Goal: Information Seeking & Learning: Learn about a topic

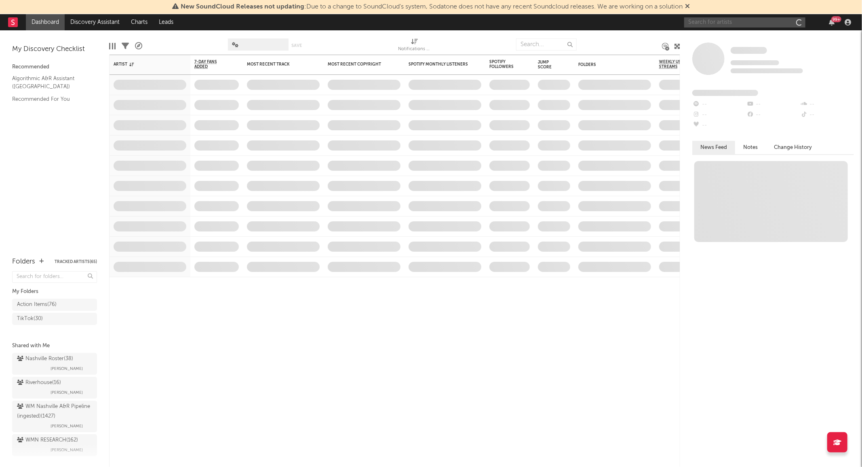
click at [733, 21] on input "text" at bounding box center [744, 22] width 121 height 10
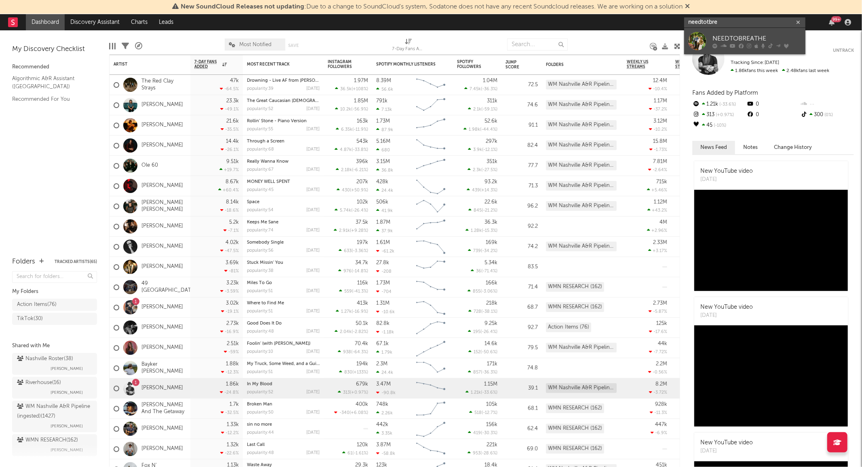
type input "needtotbre"
click at [718, 38] on div "NEEDTOBREATHE" at bounding box center [757, 39] width 89 height 10
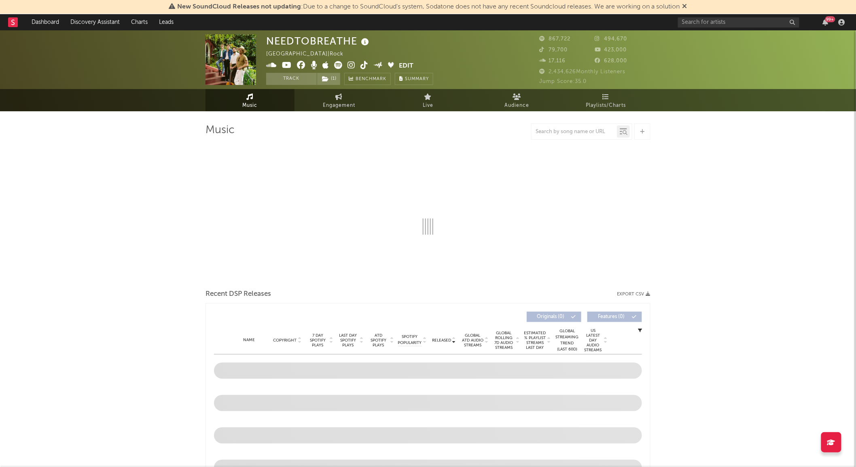
select select "6m"
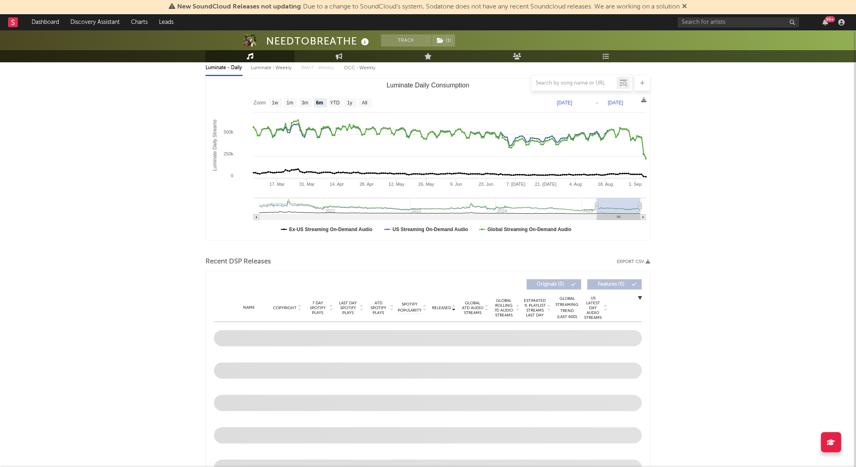
scroll to position [180, 0]
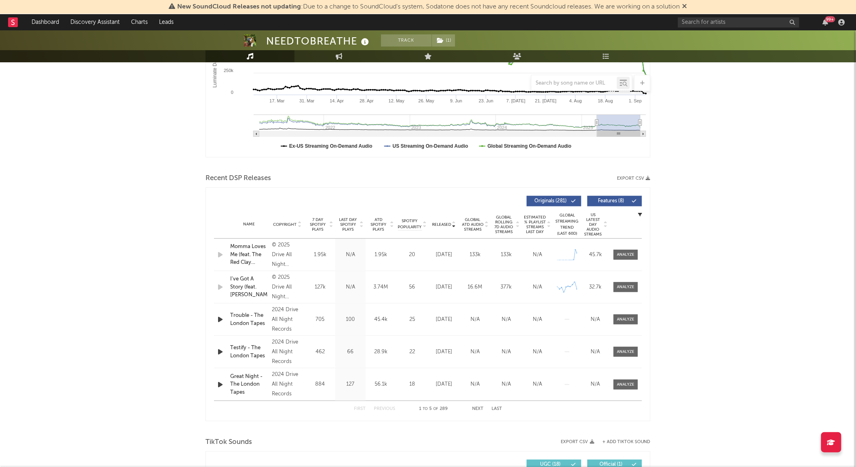
click at [513, 230] on span "Global Rolling 7D Audio Streams" at bounding box center [503, 224] width 22 height 19
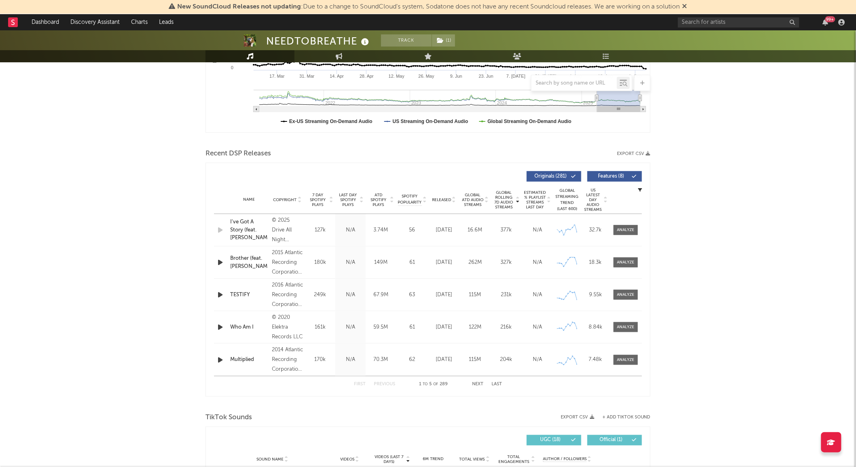
scroll to position [269, 0]
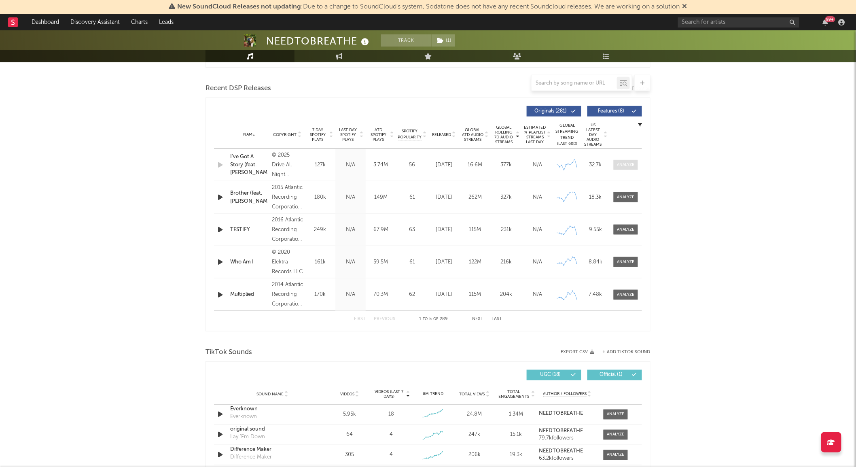
click at [626, 163] on div at bounding box center [625, 165] width 17 height 6
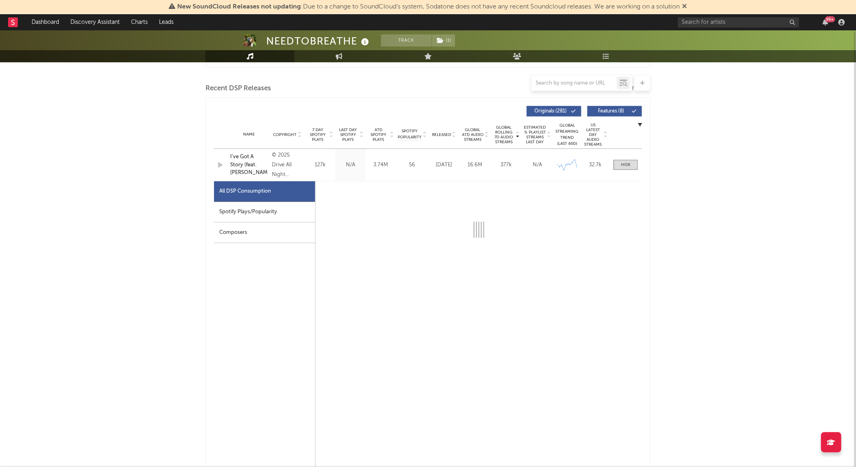
select select "6m"
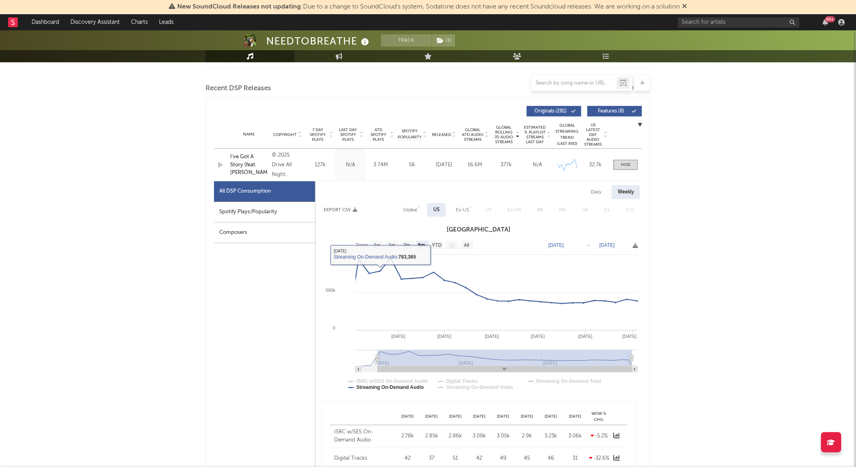
type input "[DATE]"
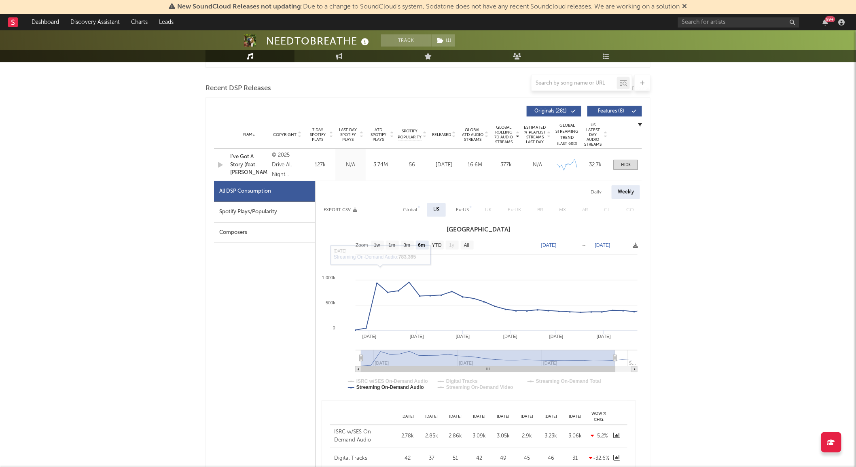
drag, startPoint x: 376, startPoint y: 361, endPoint x: 361, endPoint y: 358, distance: 15.7
click at [361, 358] on g at bounding box center [496, 361] width 282 height 22
click at [625, 163] on div at bounding box center [626, 165] width 10 height 6
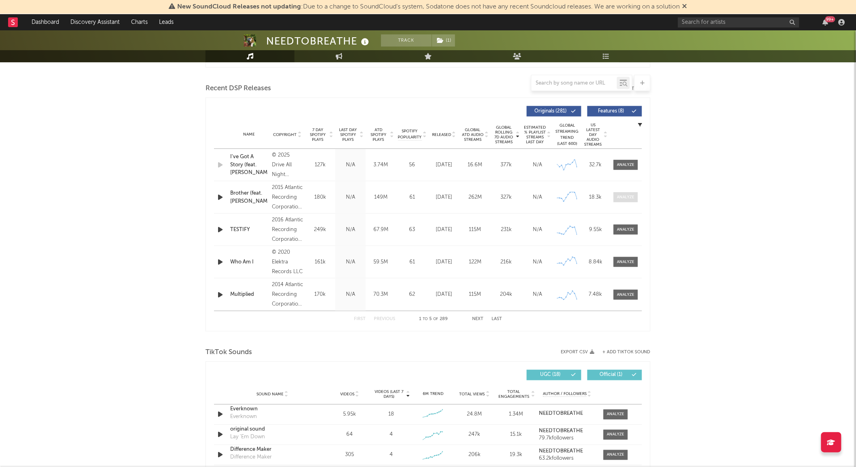
click at [619, 199] on div at bounding box center [625, 197] width 17 height 6
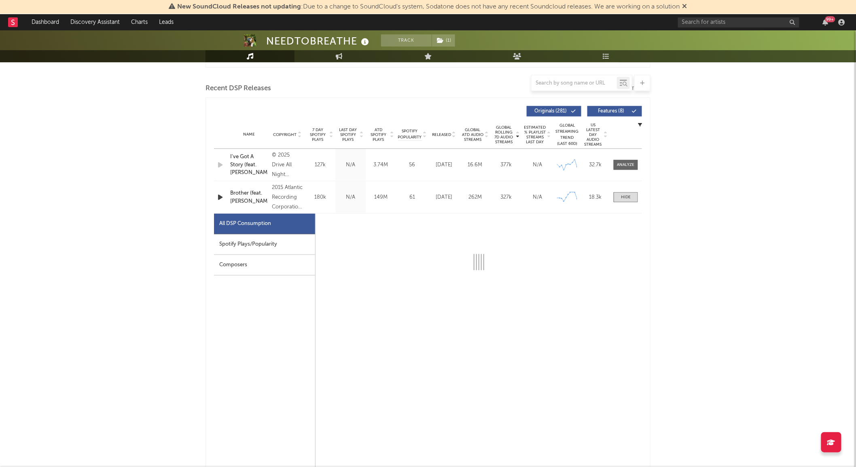
select select "6m"
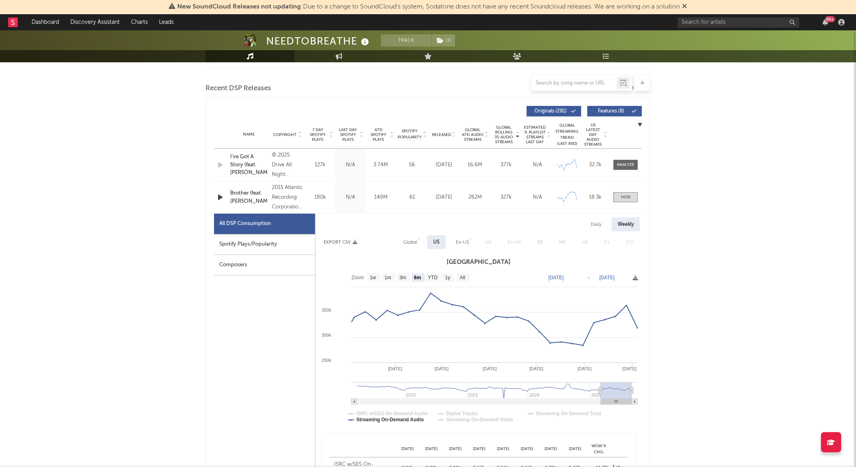
type input "[DATE]"
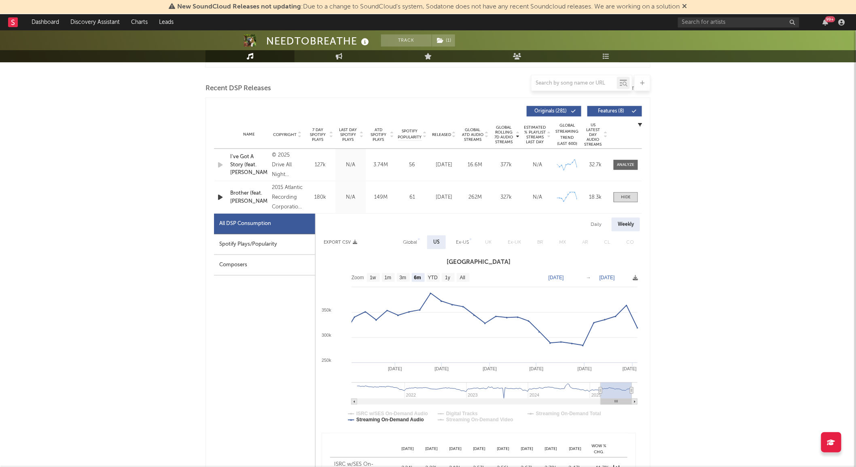
type input "[DATE]"
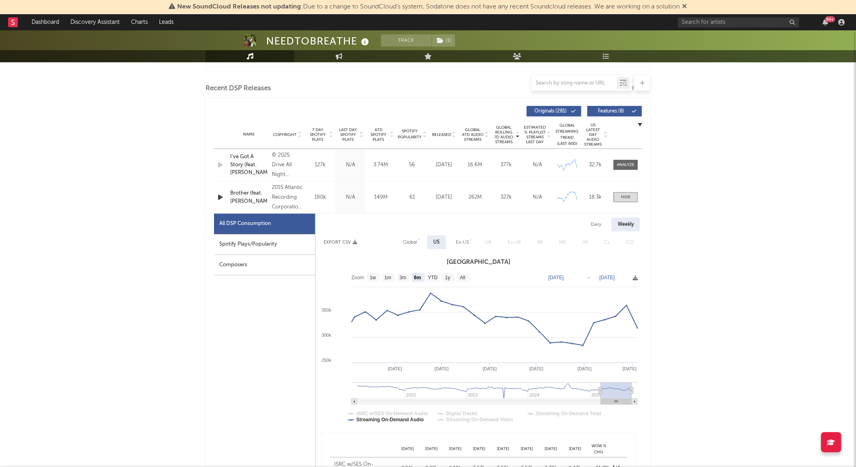
type input "[DATE]"
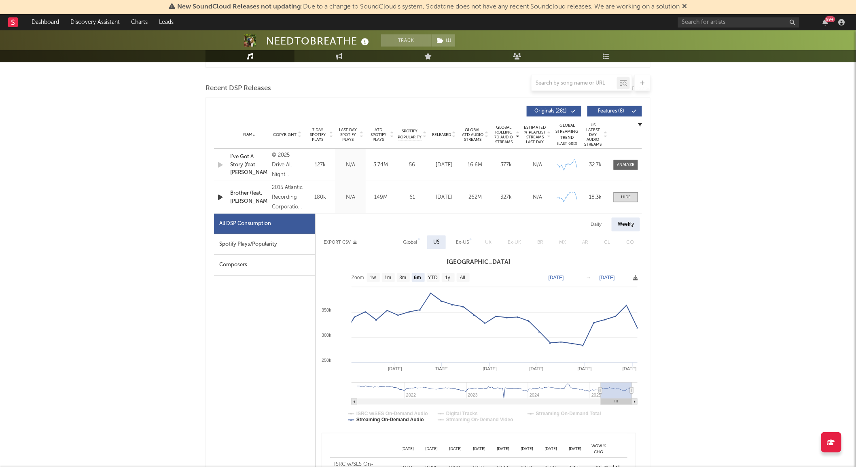
type input "[DATE]"
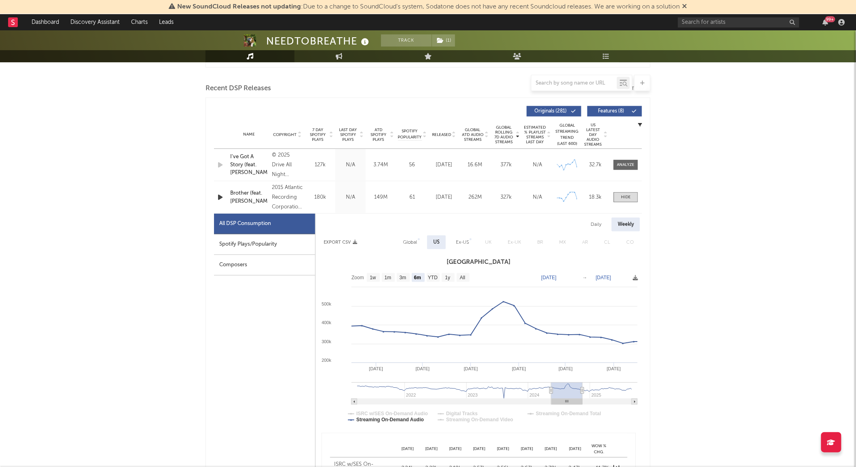
type input "[DATE]"
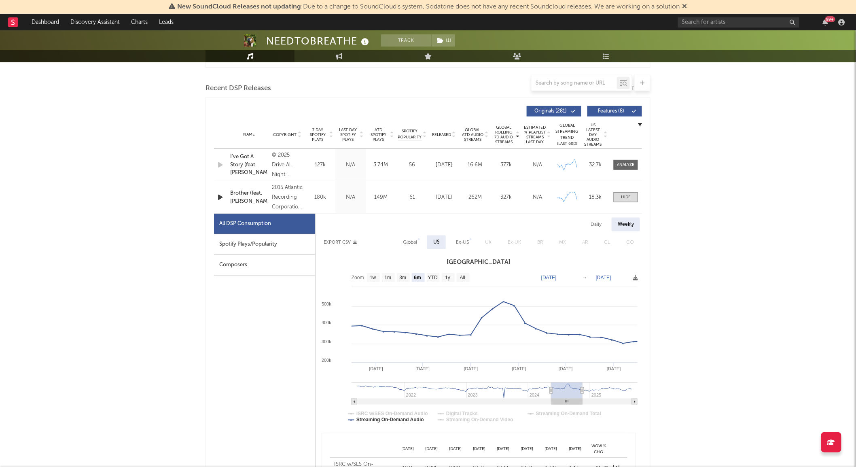
type input "[DATE]"
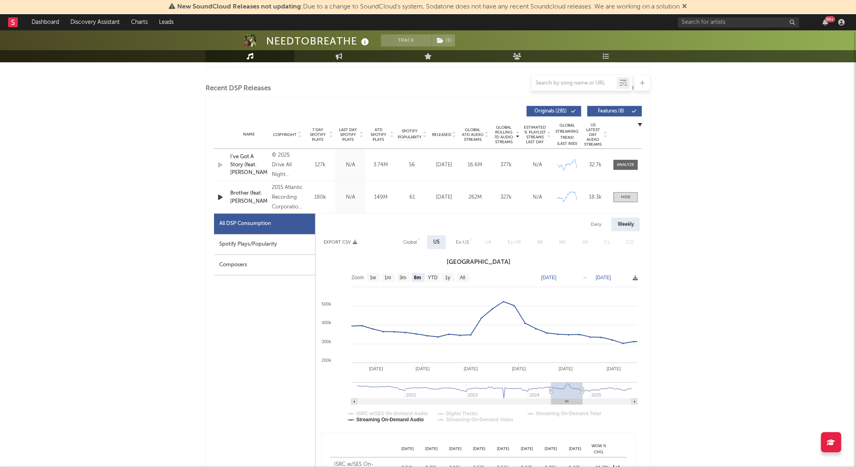
type input "[DATE]"
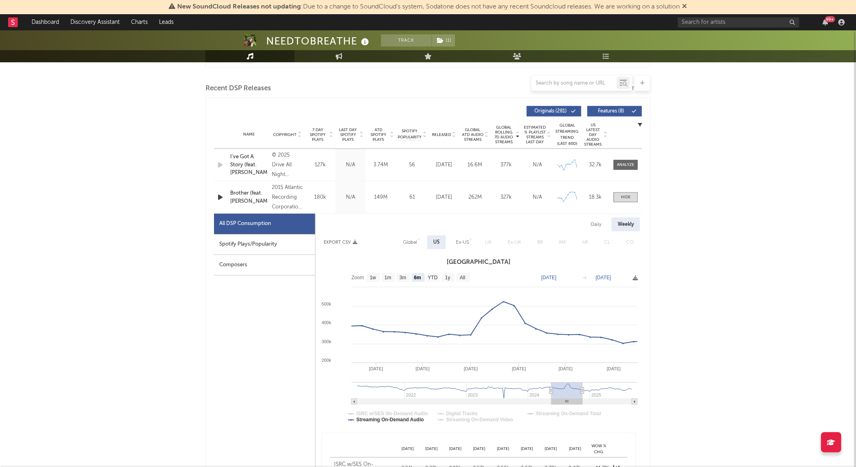
type input "[DATE]"
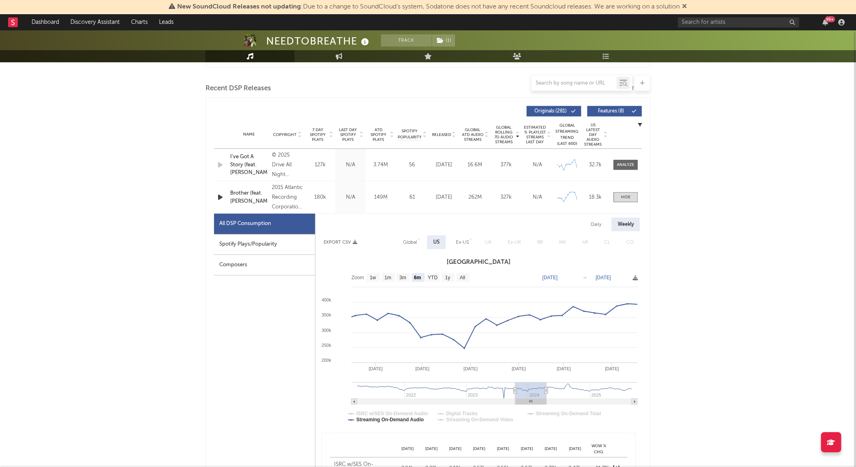
type input "[DATE]"
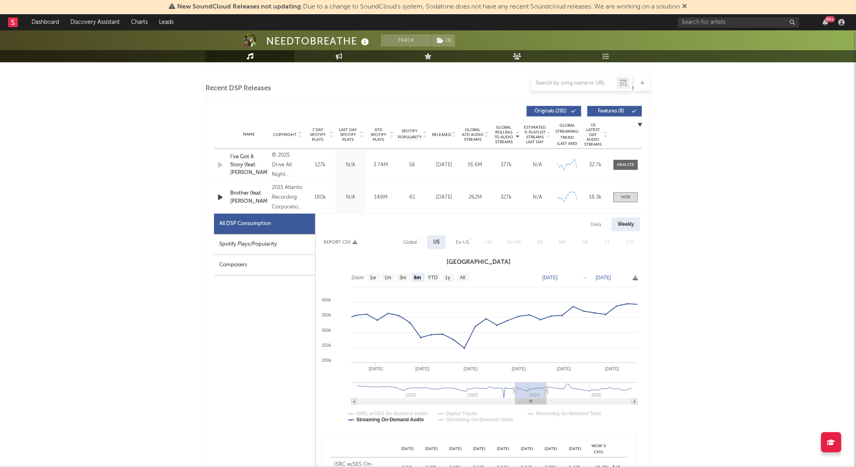
type input "[DATE]"
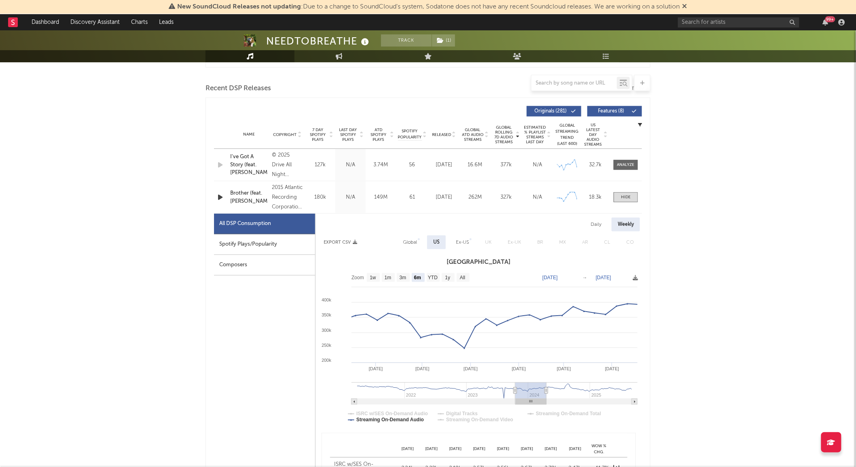
type input "[DATE]"
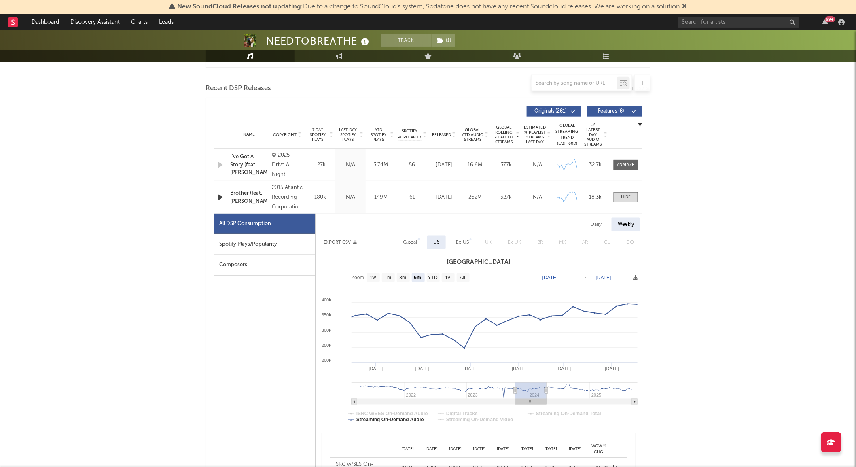
type input "[DATE]"
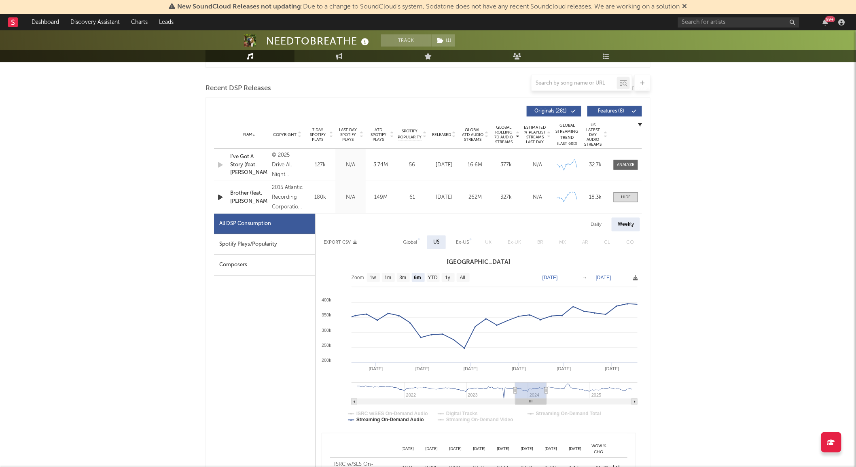
type input "[DATE]"
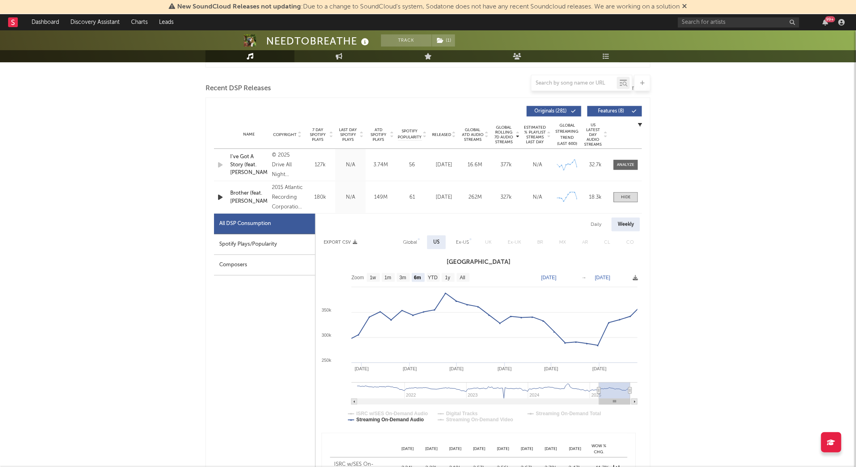
type input "[DATE]"
drag, startPoint x: 603, startPoint y: 399, endPoint x: 447, endPoint y: 277, distance: 198.2
click at [633, 399] on g at bounding box center [494, 402] width 286 height 6
click at [619, 195] on span at bounding box center [625, 197] width 24 height 10
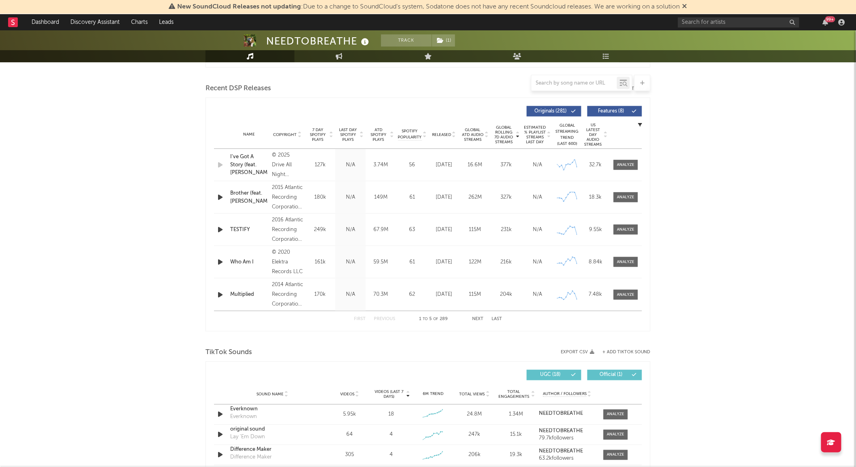
click at [443, 132] on span "Released" at bounding box center [441, 134] width 19 height 5
click at [479, 317] on button "Next" at bounding box center [477, 319] width 11 height 4
click at [621, 227] on div at bounding box center [625, 229] width 17 height 6
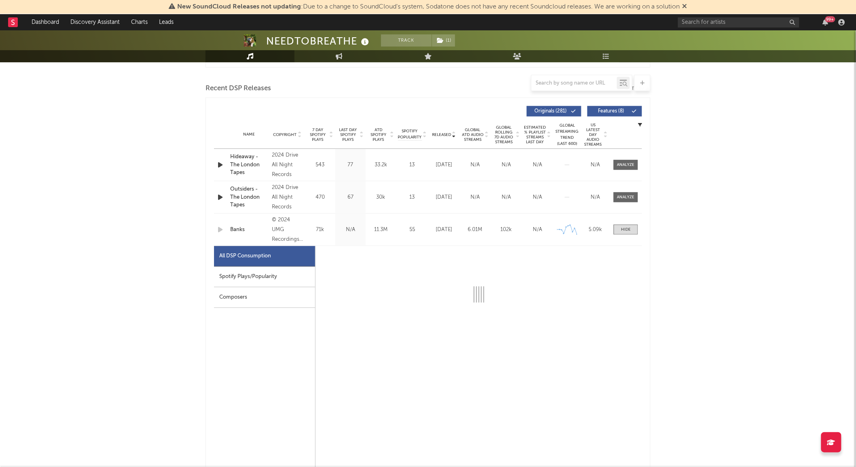
select select "6m"
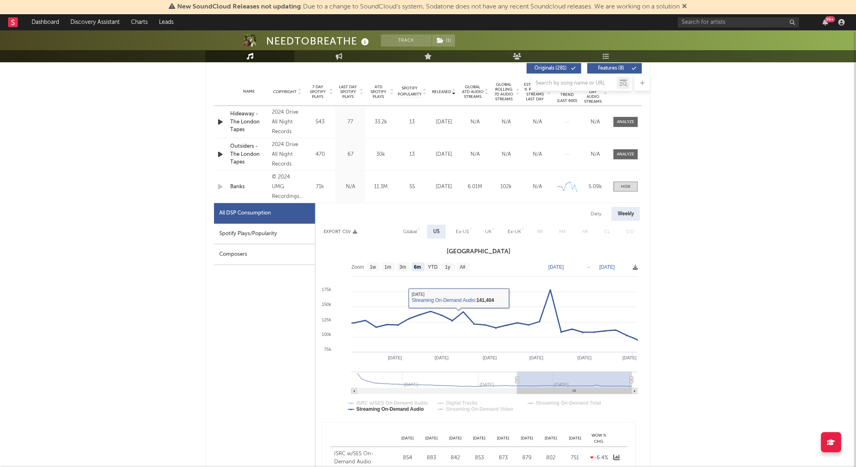
scroll to position [359, 0]
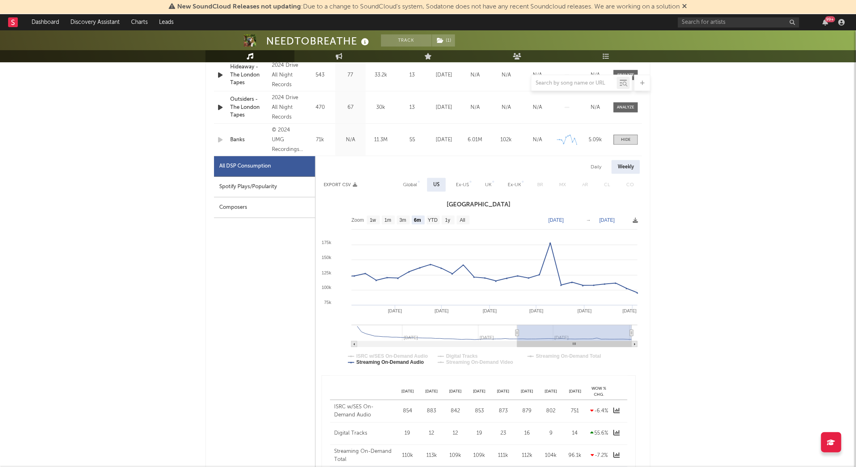
type input "[DATE]"
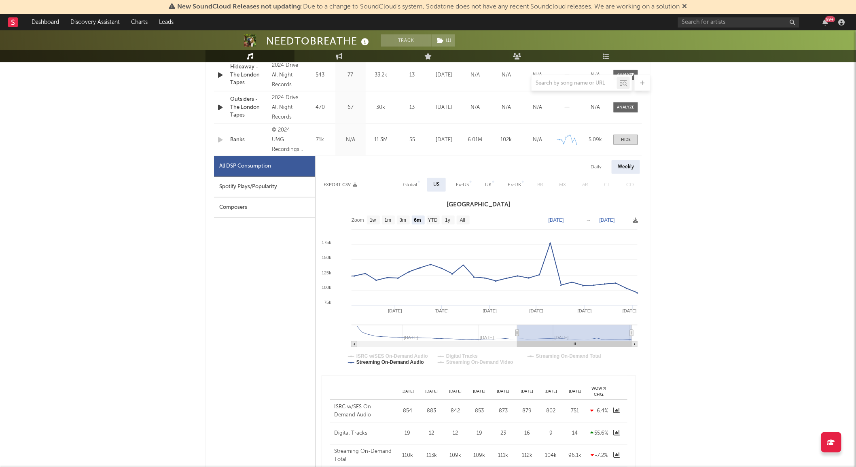
type input "[DATE]"
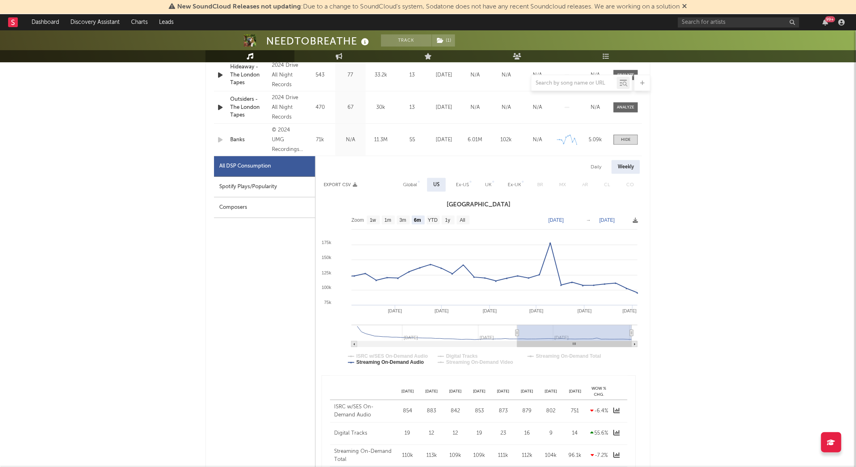
type input "[DATE]"
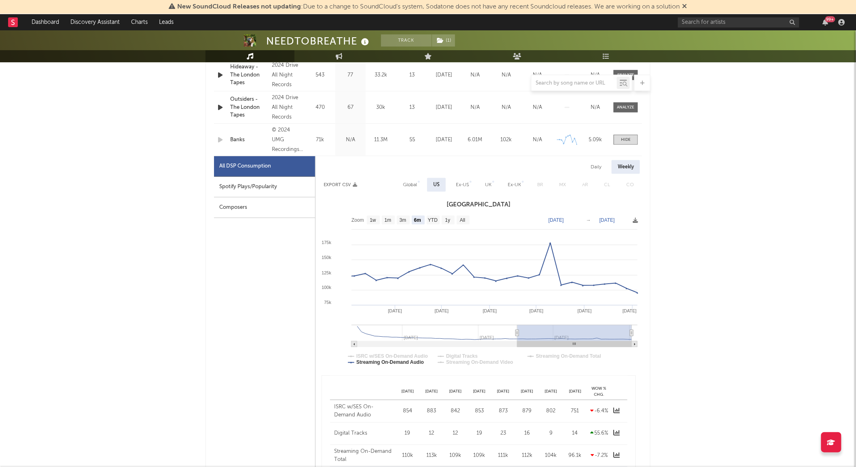
type input "[DATE]"
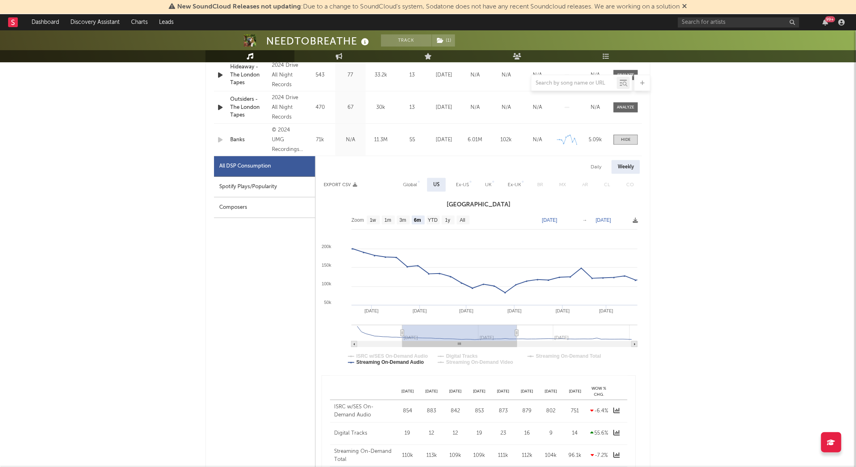
type input "[DATE]"
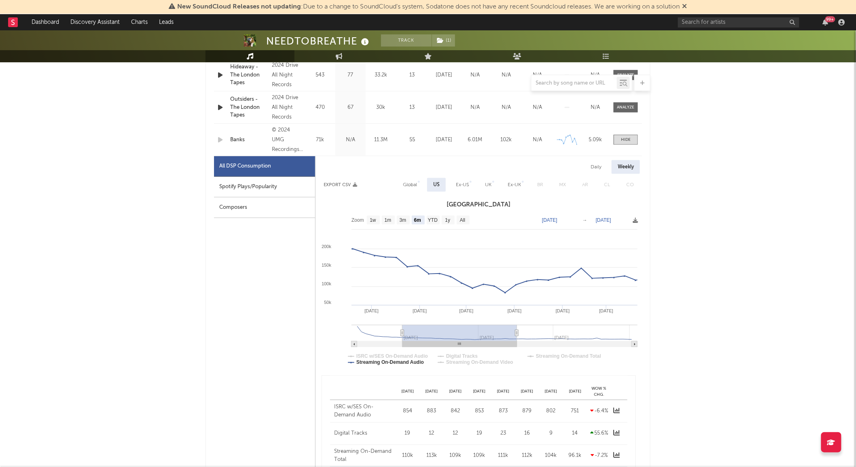
type input "[DATE]"
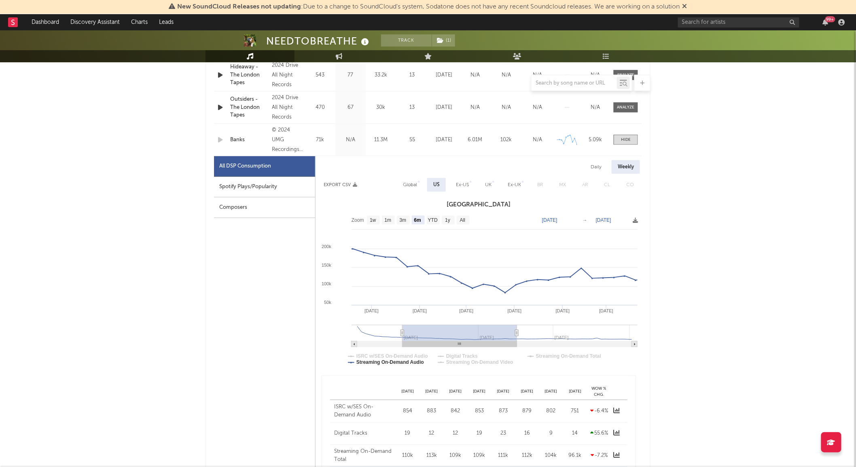
type input "[DATE]"
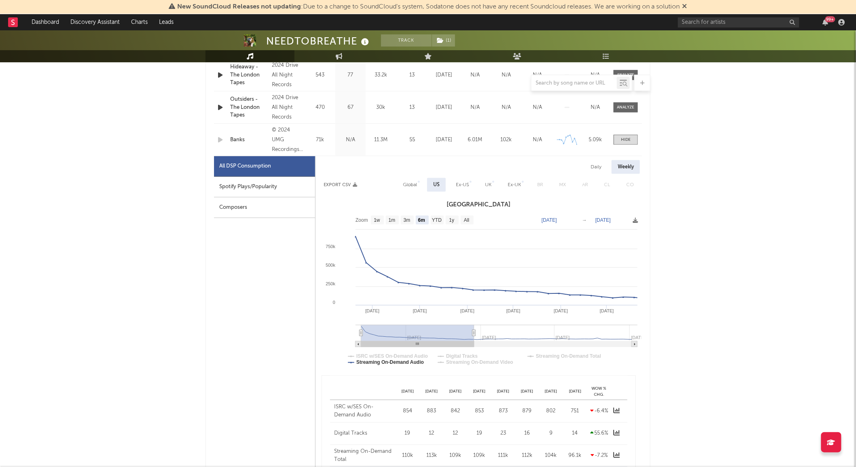
drag, startPoint x: 523, startPoint y: 341, endPoint x: 314, endPoint y: 340, distance: 209.0
click at [314, 340] on div "All DSP Consumption Spotify Plays/Popularity Composers Daily Weekly Export CSV …" at bounding box center [428, 348] width 428 height 384
